Goal: Information Seeking & Learning: Learn about a topic

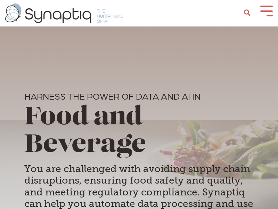
scroll to position [0, 3]
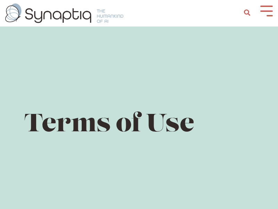
scroll to position [0, 3]
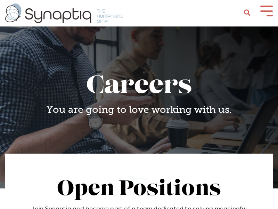
scroll to position [0, 3]
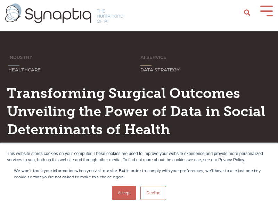
scroll to position [0, 3]
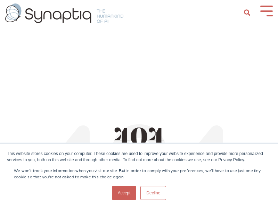
scroll to position [0, 3]
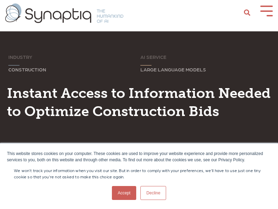
scroll to position [0, 3]
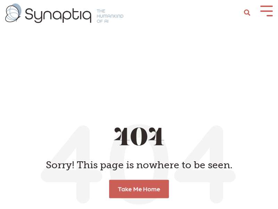
scroll to position [0, 3]
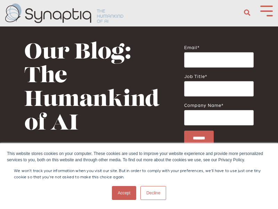
scroll to position [0, 3]
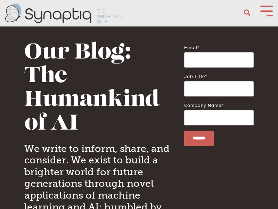
scroll to position [0, 3]
